Goal: Use online tool/utility: Use online tool/utility

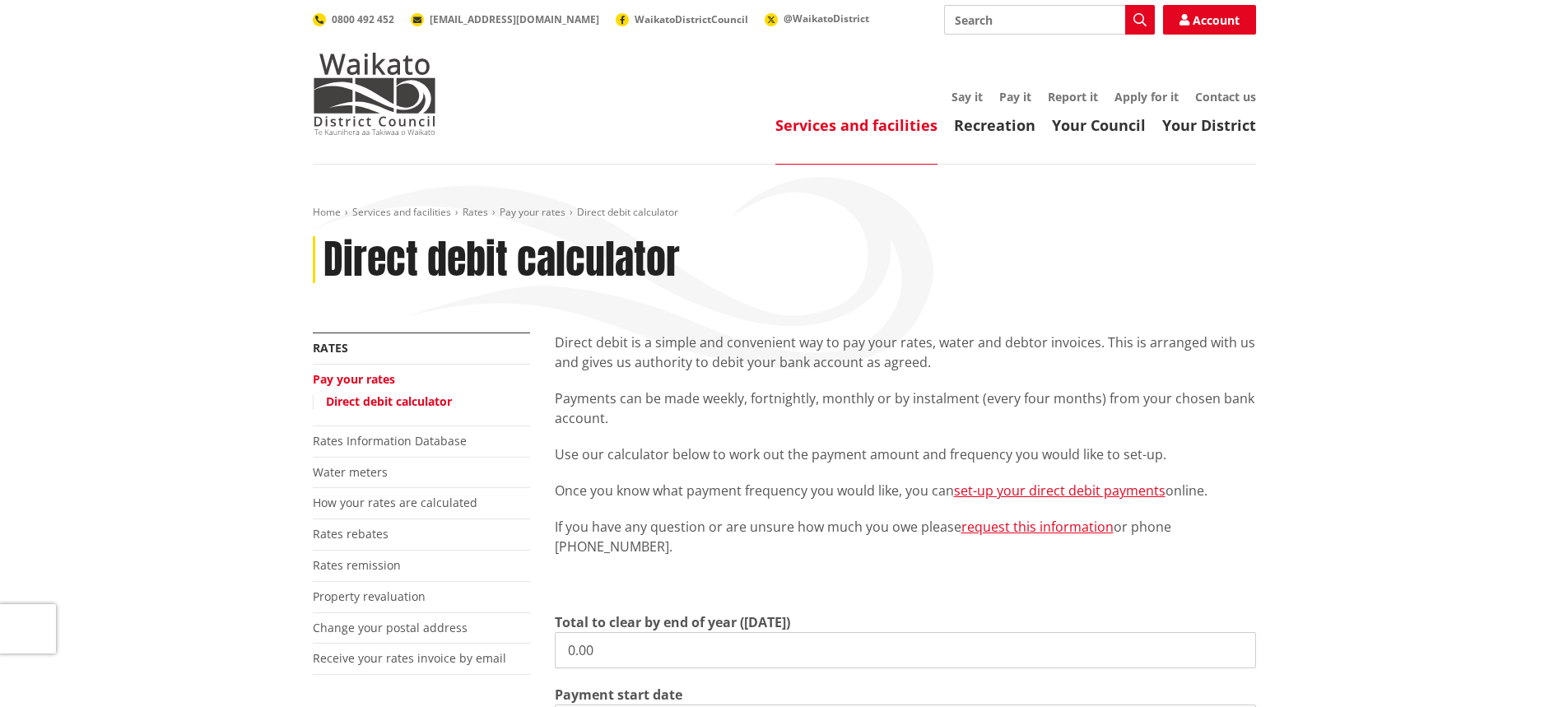
drag, startPoint x: 692, startPoint y: 644, endPoint x: 434, endPoint y: 614, distance: 259.7
click at [434, 614] on div "More from this section Rates Pay your rates Direct debit calculator Rates Infor…" at bounding box center [784, 671] width 968 height 677
type input "823.33"
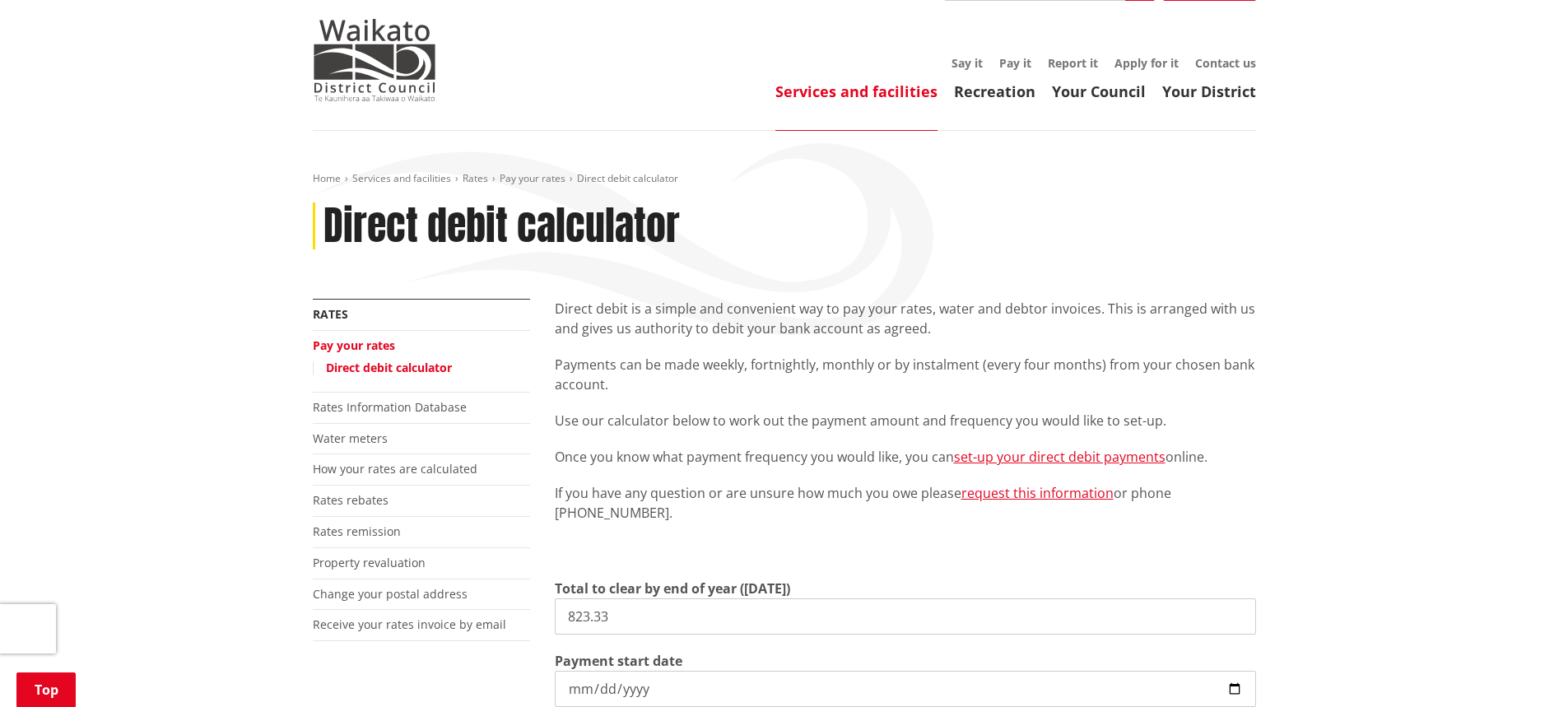
scroll to position [445, 0]
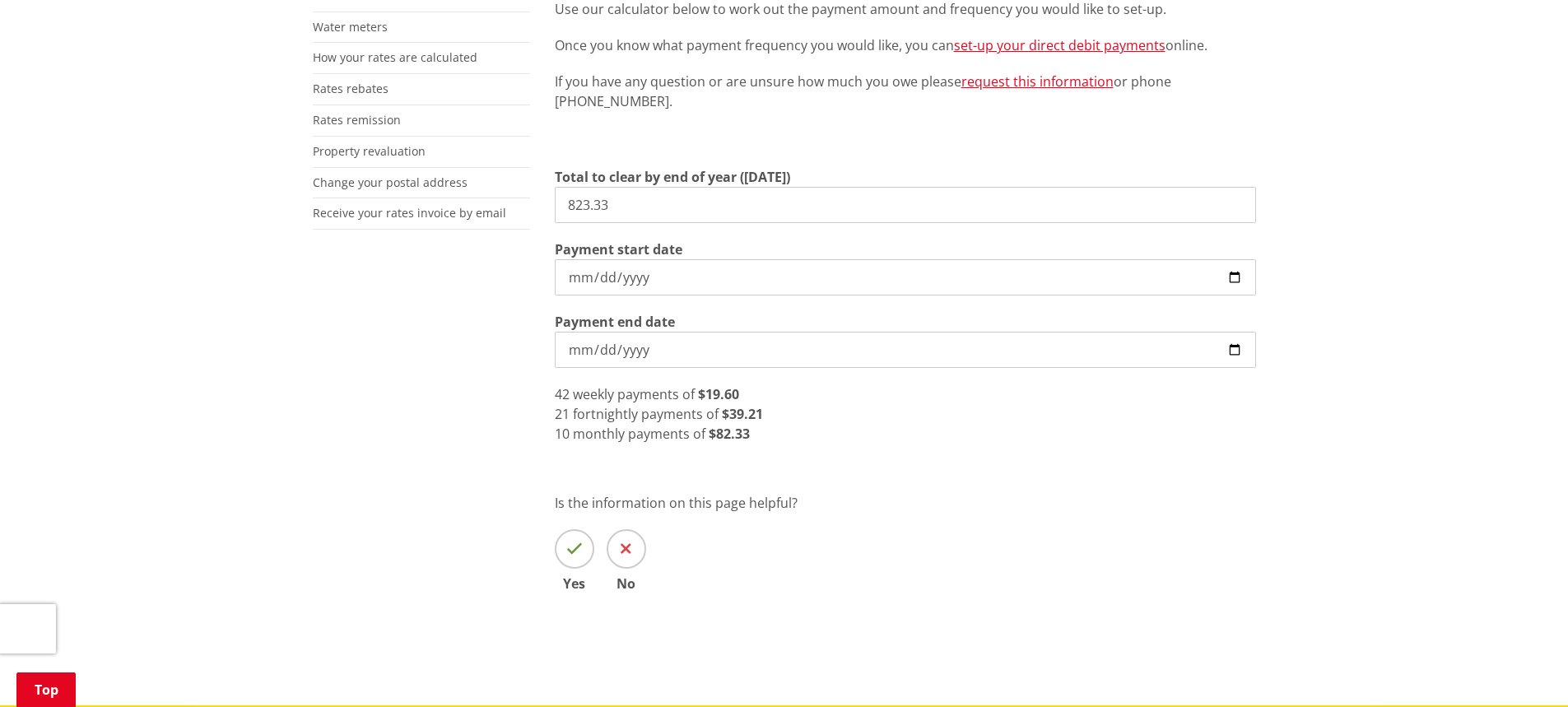
click at [1235, 280] on input "2025-09-08" at bounding box center [905, 277] width 701 height 36
click at [1235, 286] on input "2025-09-15" at bounding box center [905, 277] width 701 height 36
type input "2025-09-19"
click at [717, 436] on strong "$91.48" at bounding box center [722, 433] width 41 height 18
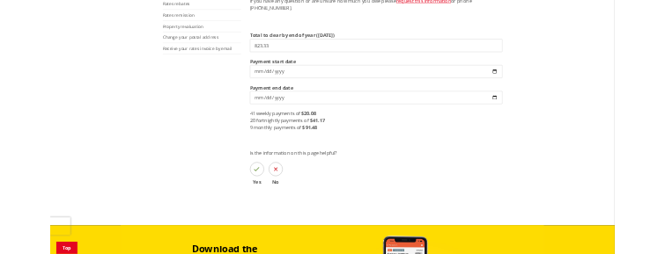
scroll to position [564, 0]
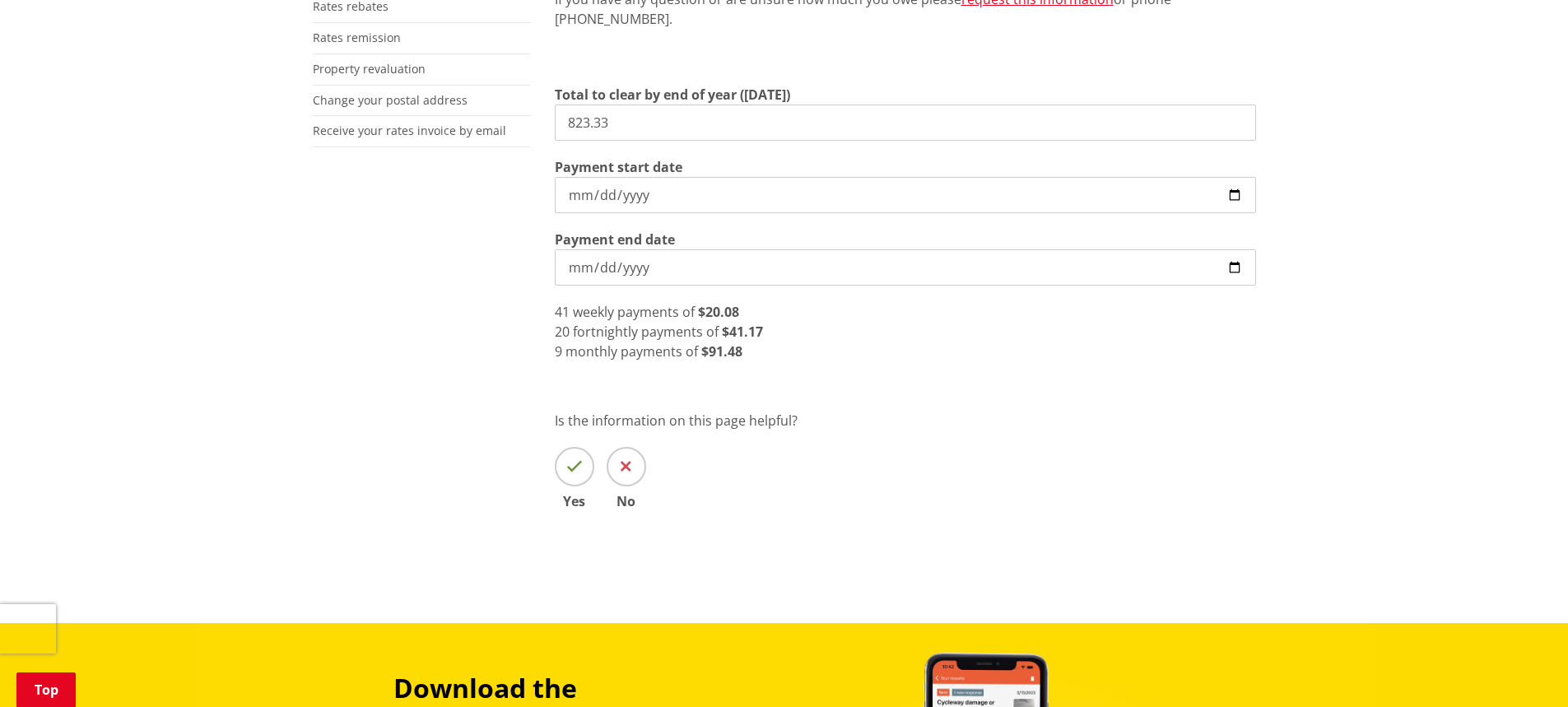
drag, startPoint x: 1068, startPoint y: 368, endPoint x: 645, endPoint y: 368, distance: 423.0
click at [1068, 368] on div "Direct debit is a simple and convenient way to pay your rates, water and debtor…" at bounding box center [905, 180] width 726 height 753
drag, startPoint x: 727, startPoint y: 109, endPoint x: 394, endPoint y: 111, distance: 333.0
click at [392, 111] on div "More from this section Rates Pay your rates Direct debit calculator Rates Infor…" at bounding box center [784, 180] width 968 height 753
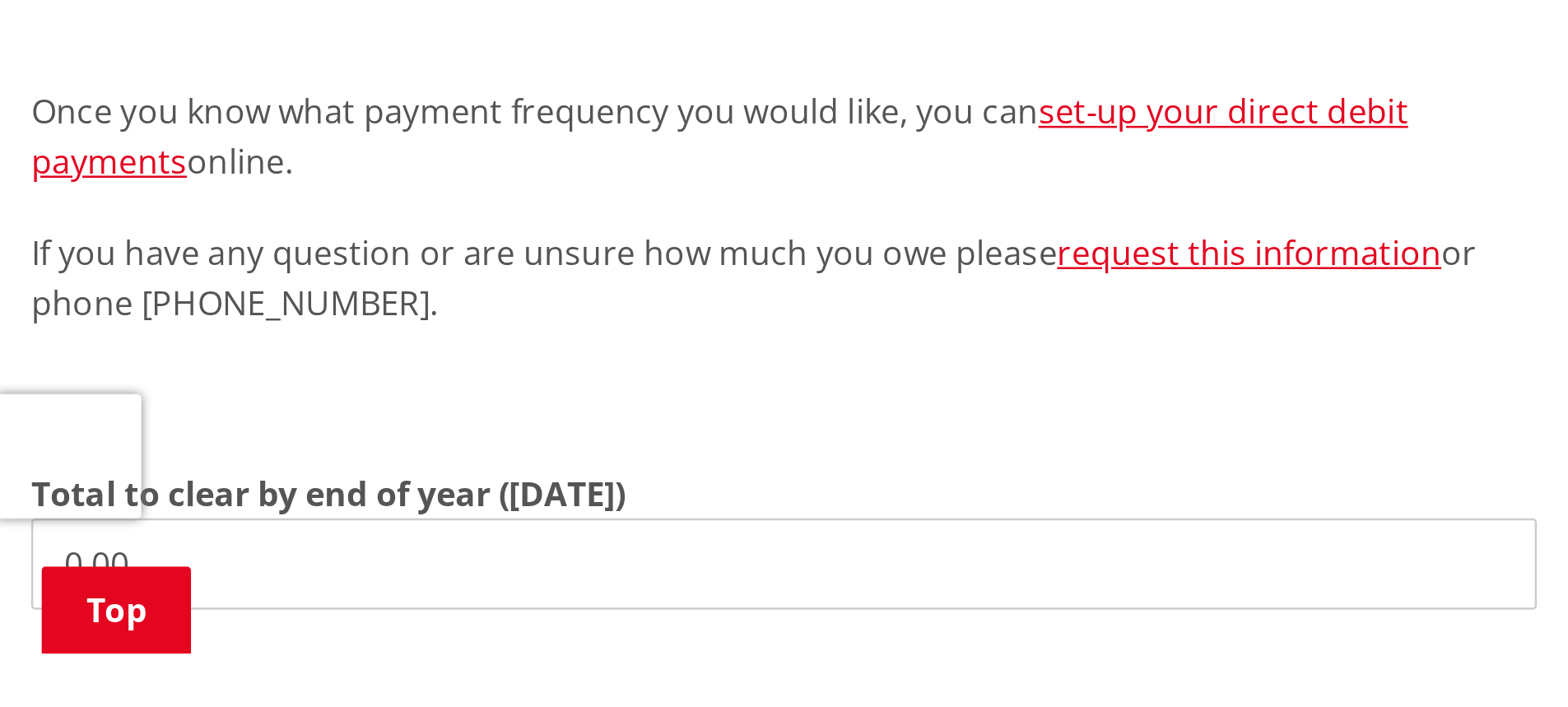
scroll to position [576, 0]
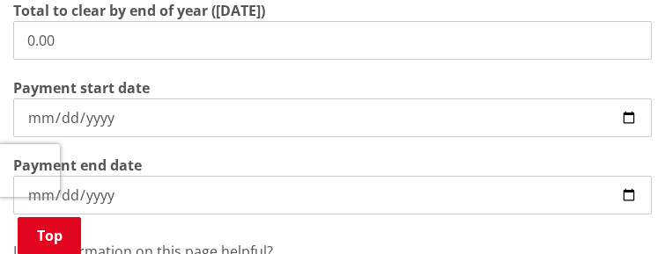
drag, startPoint x: 113, startPoint y: 38, endPoint x: -204, endPoint y: 32, distance: 317.0
type input "1,084.45"
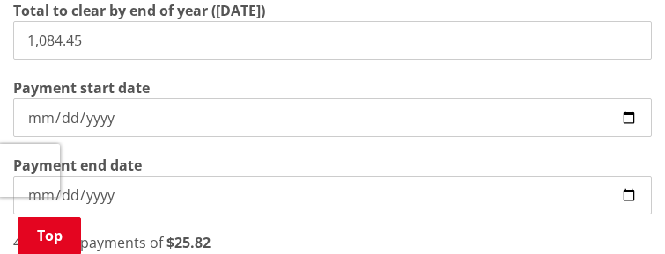
click at [648, 122] on input "2025-09-08" at bounding box center [332, 118] width 638 height 39
click at [633, 118] on input "2025-09-08" at bounding box center [332, 118] width 638 height 39
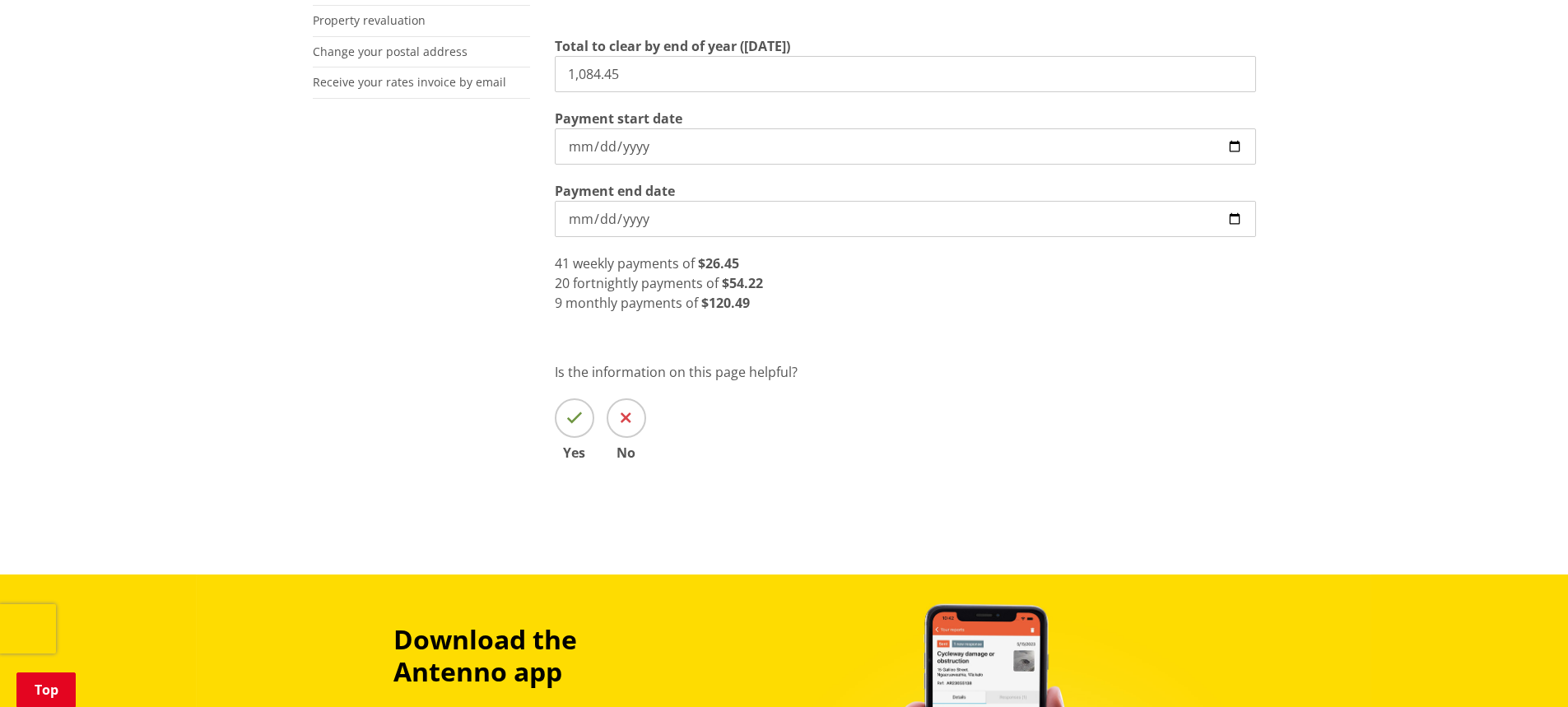
click at [621, 146] on input "2025-09-15" at bounding box center [905, 146] width 701 height 36
type input "[DATE]"
click at [621, 238] on div "9 monthly payments of $120.49" at bounding box center [905, 302] width 701 height 20
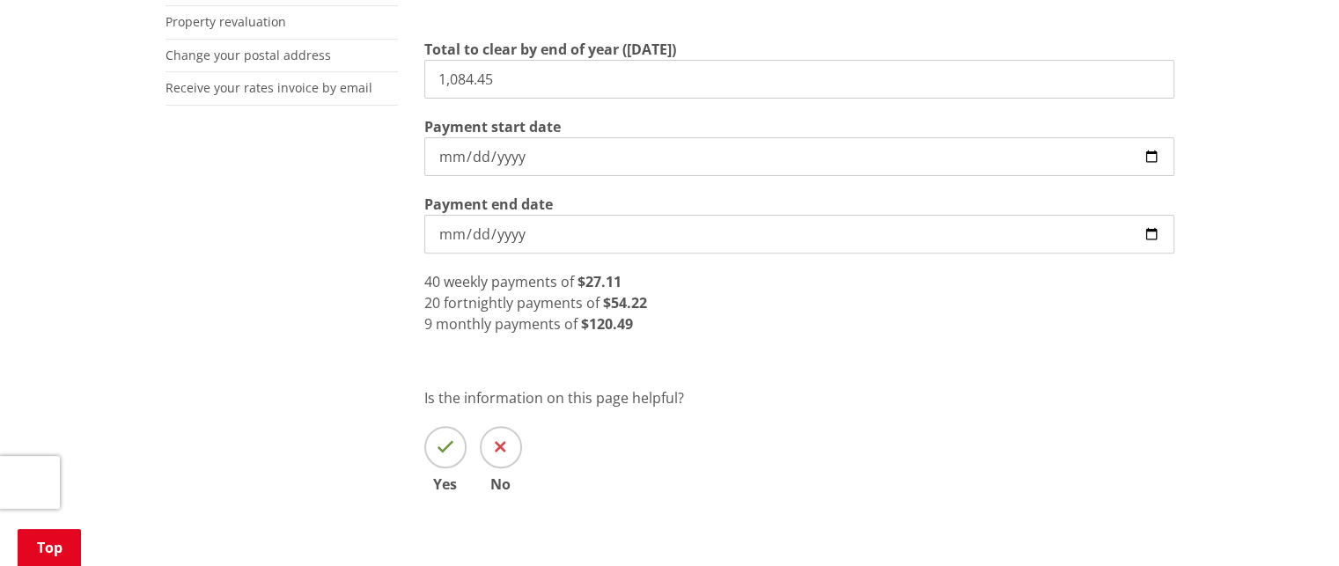
drag, startPoint x: 613, startPoint y: 76, endPoint x: 324, endPoint y: 69, distance: 288.9
click at [316, 70] on div "More from this section Rates Pay your rates Direct debit calculator Rates Infor…" at bounding box center [669, 141] width 1035 height 805
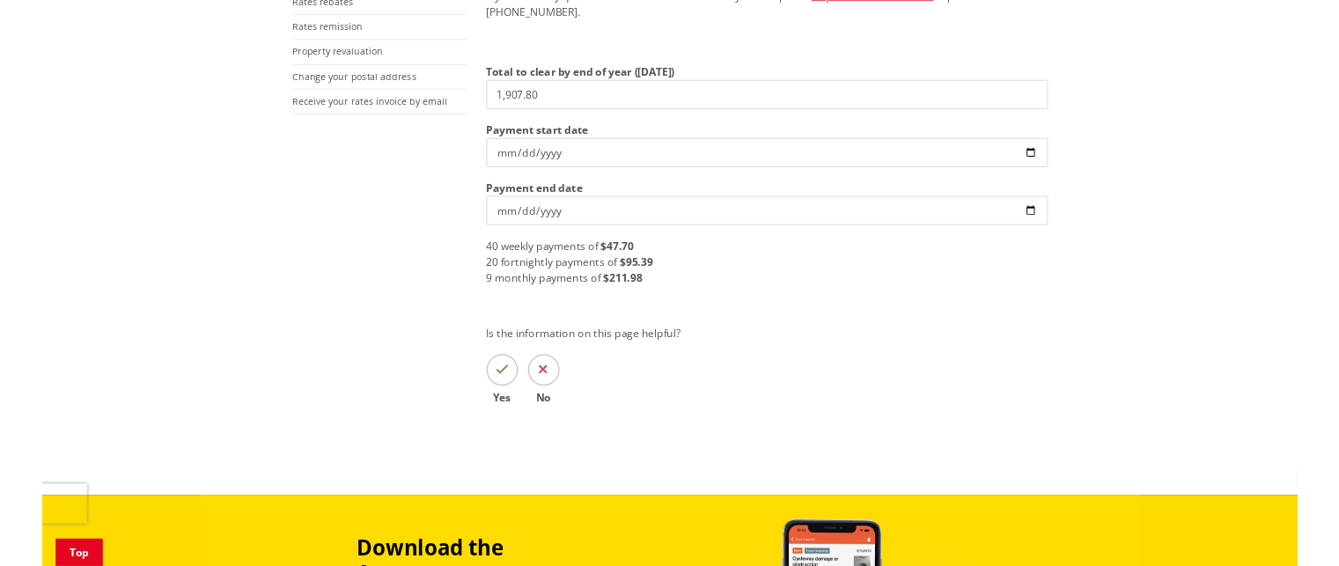
scroll to position [528, 0]
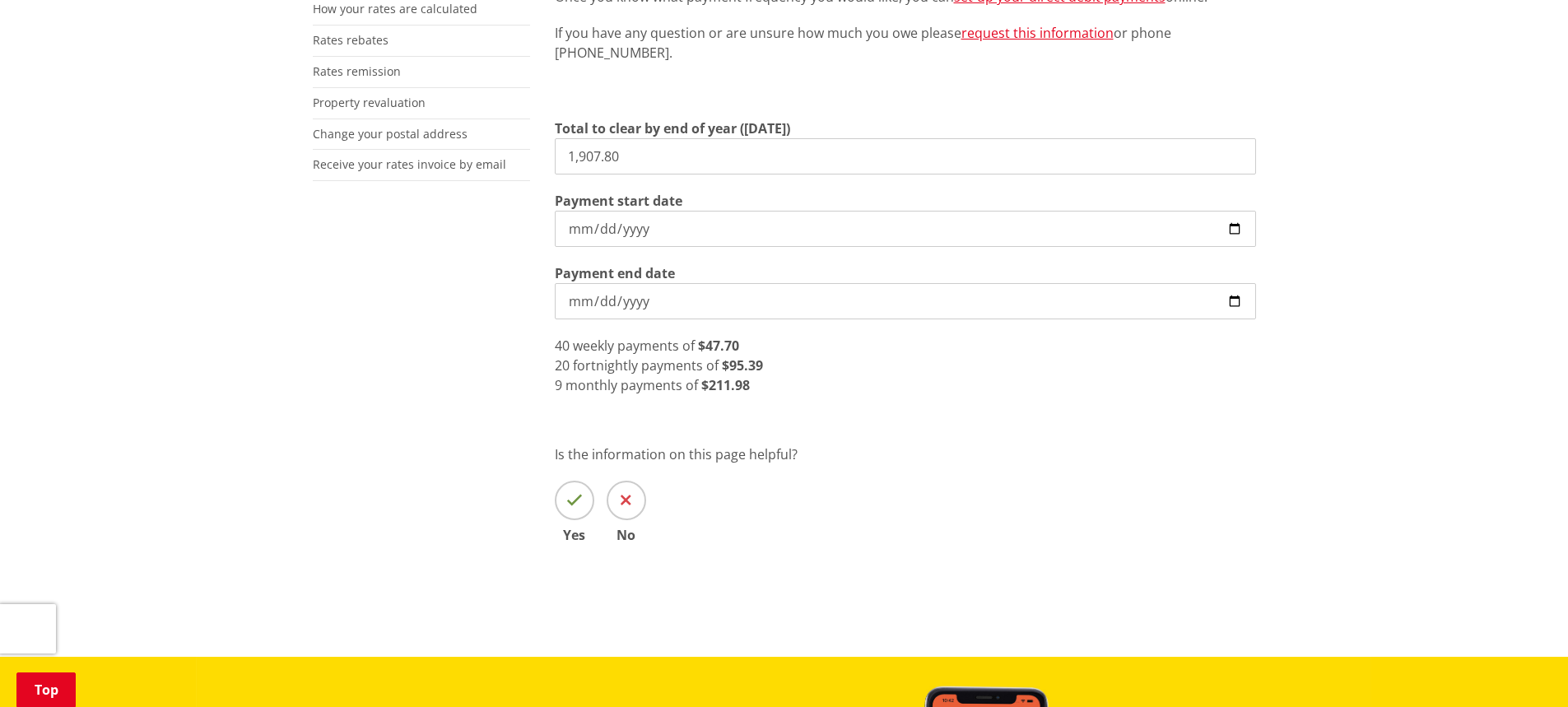
drag, startPoint x: 699, startPoint y: 168, endPoint x: 693, endPoint y: 159, distance: 10.8
click at [621, 166] on input "1,907.80" at bounding box center [905, 156] width 701 height 36
drag, startPoint x: 659, startPoint y: 161, endPoint x: 391, endPoint y: 160, distance: 268.0
click at [394, 171] on div "More from this section Rates Pay your rates Direct debit calculator Rates Infor…" at bounding box center [784, 214] width 968 height 753
drag, startPoint x: 652, startPoint y: 146, endPoint x: 468, endPoint y: 132, distance: 184.5
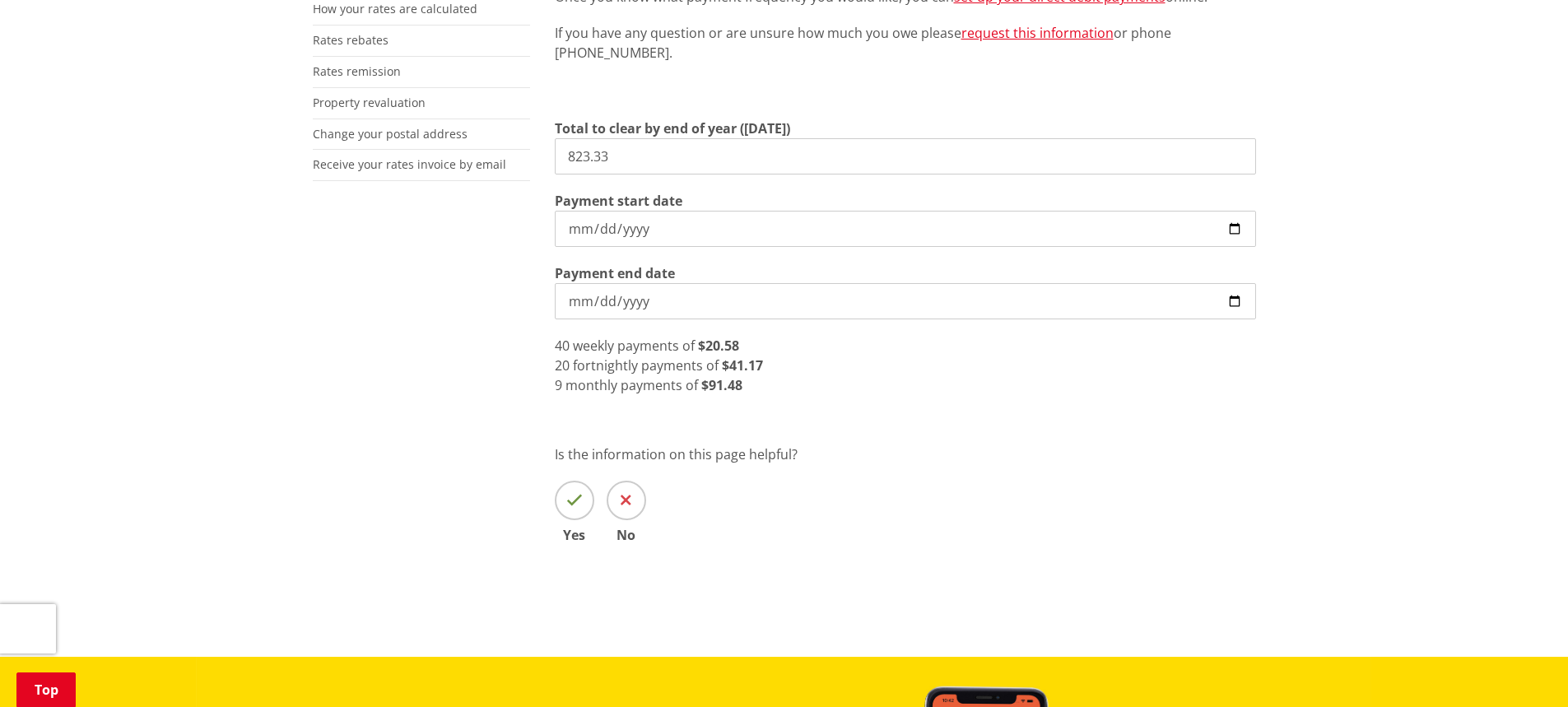
click at [438, 137] on div "More from this section Rates Pay your rates Direct debit calculator Rates Infor…" at bounding box center [784, 214] width 968 height 753
type input "2,245.94"
type input "2025-10-01"
